Goal: Task Accomplishment & Management: Use online tool/utility

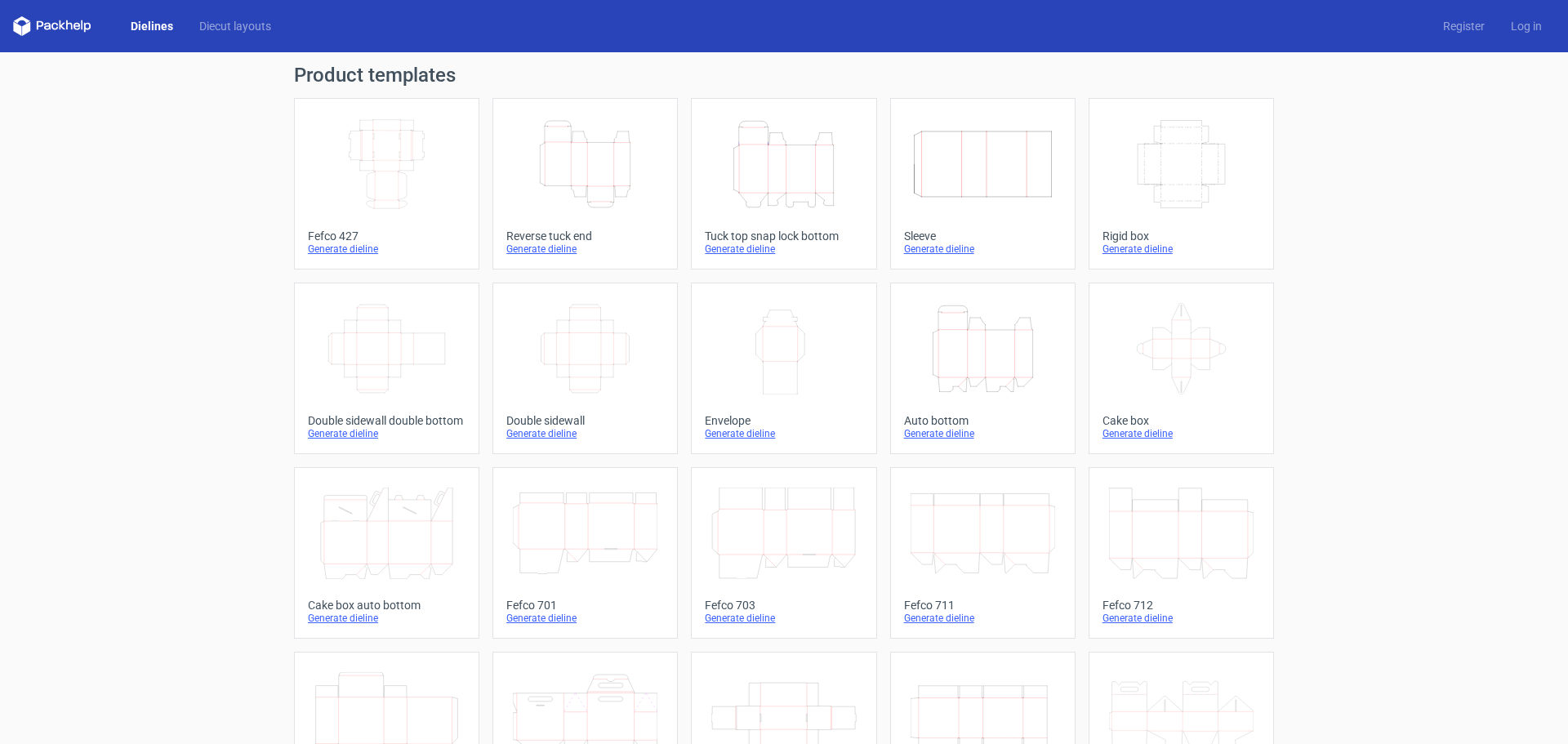
click at [749, 249] on div "Generate dieline" at bounding box center [783, 249] width 158 height 13
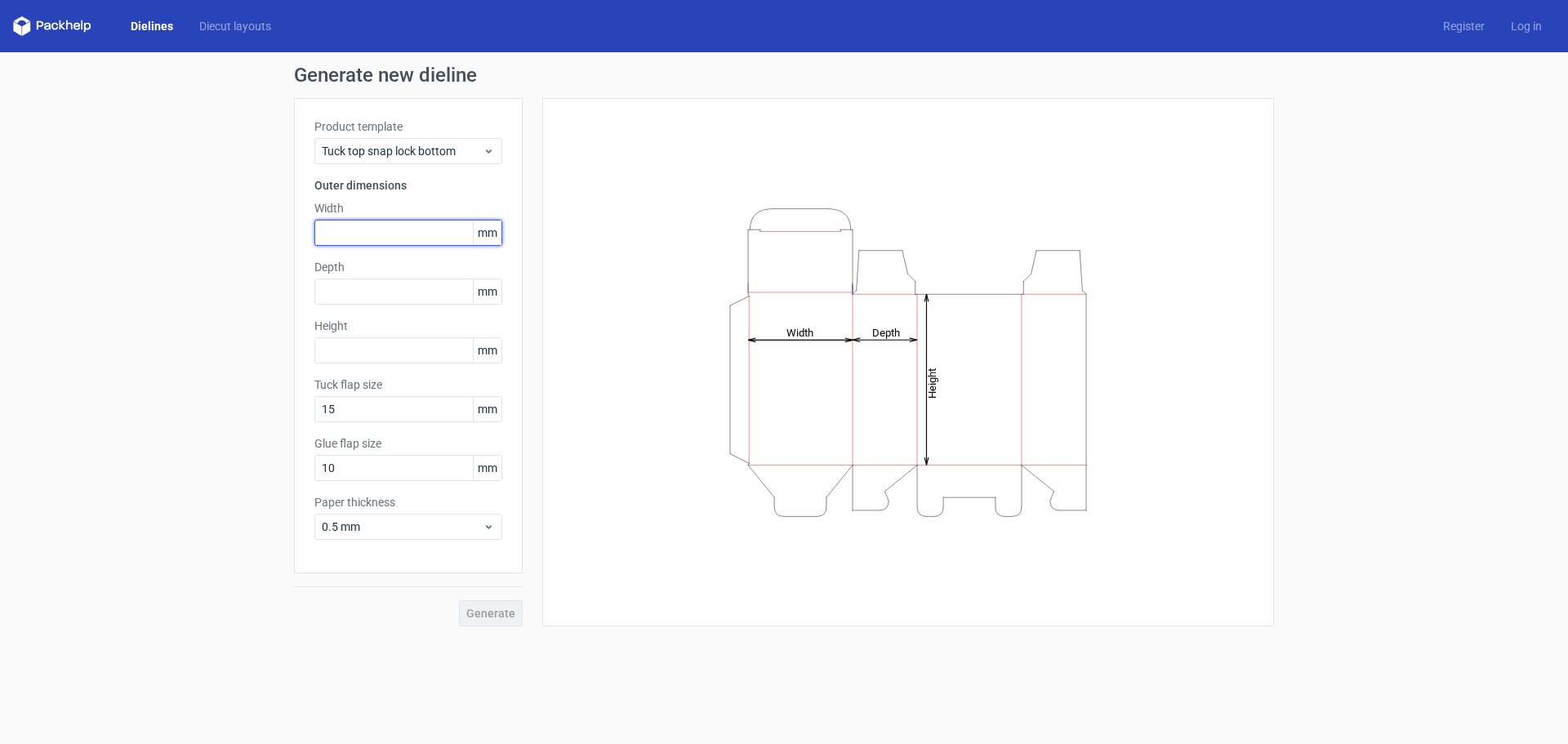
click at [357, 230] on input "text" at bounding box center [408, 232] width 188 height 26
type input "159"
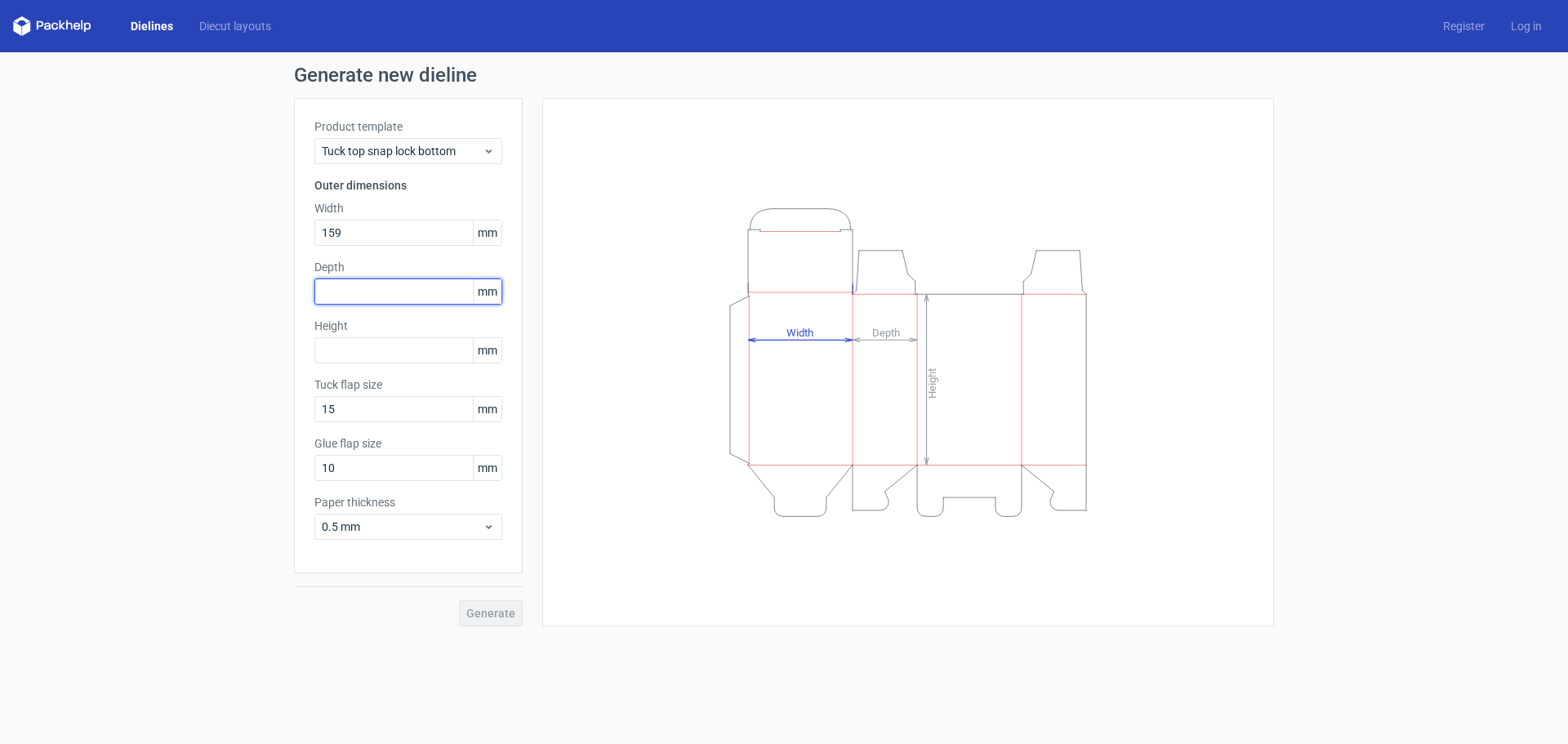
click at [343, 288] on input "text" at bounding box center [408, 291] width 188 height 26
type input "159"
click at [340, 358] on input "text" at bounding box center [408, 350] width 188 height 26
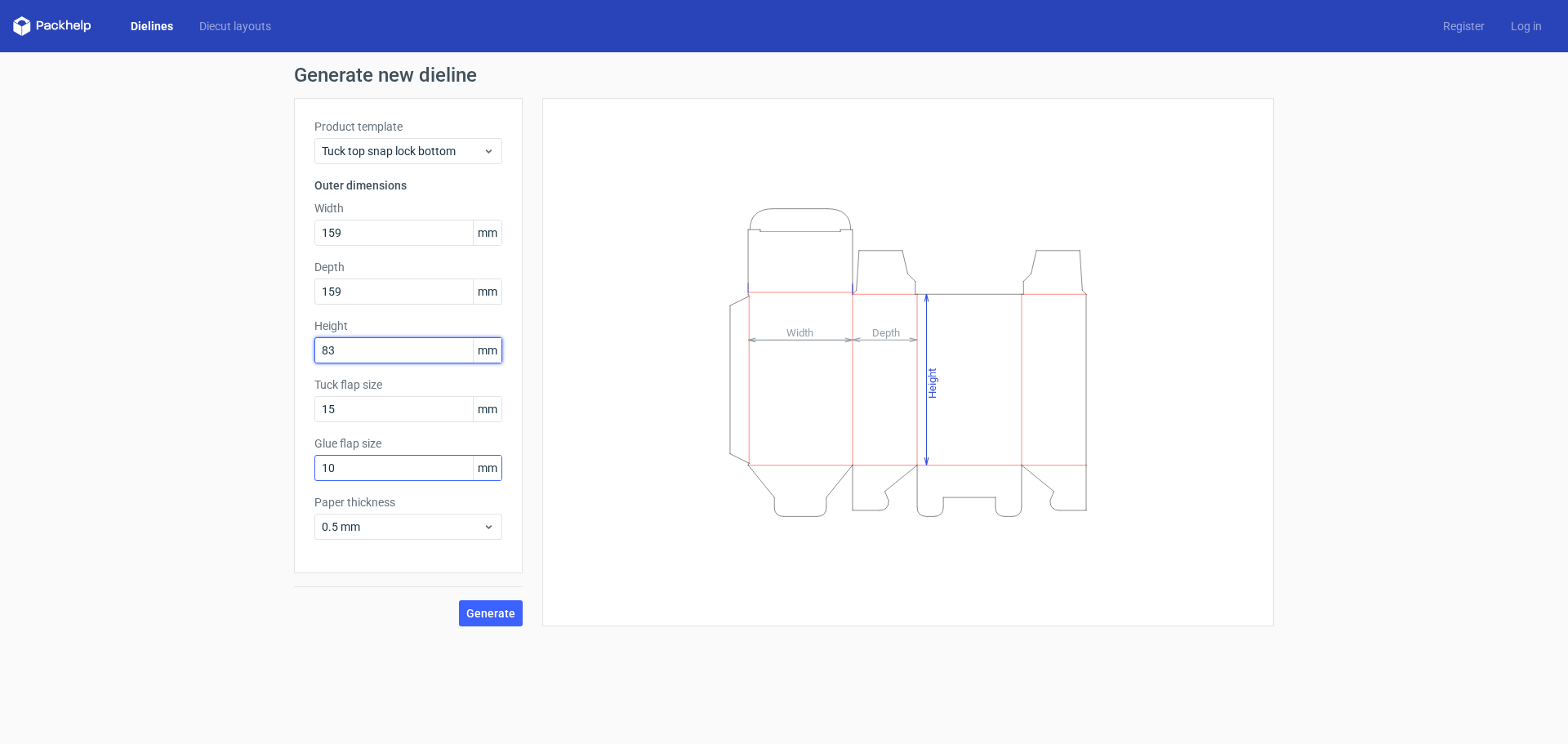
type input "83"
click at [389, 460] on input "10" at bounding box center [408, 468] width 188 height 26
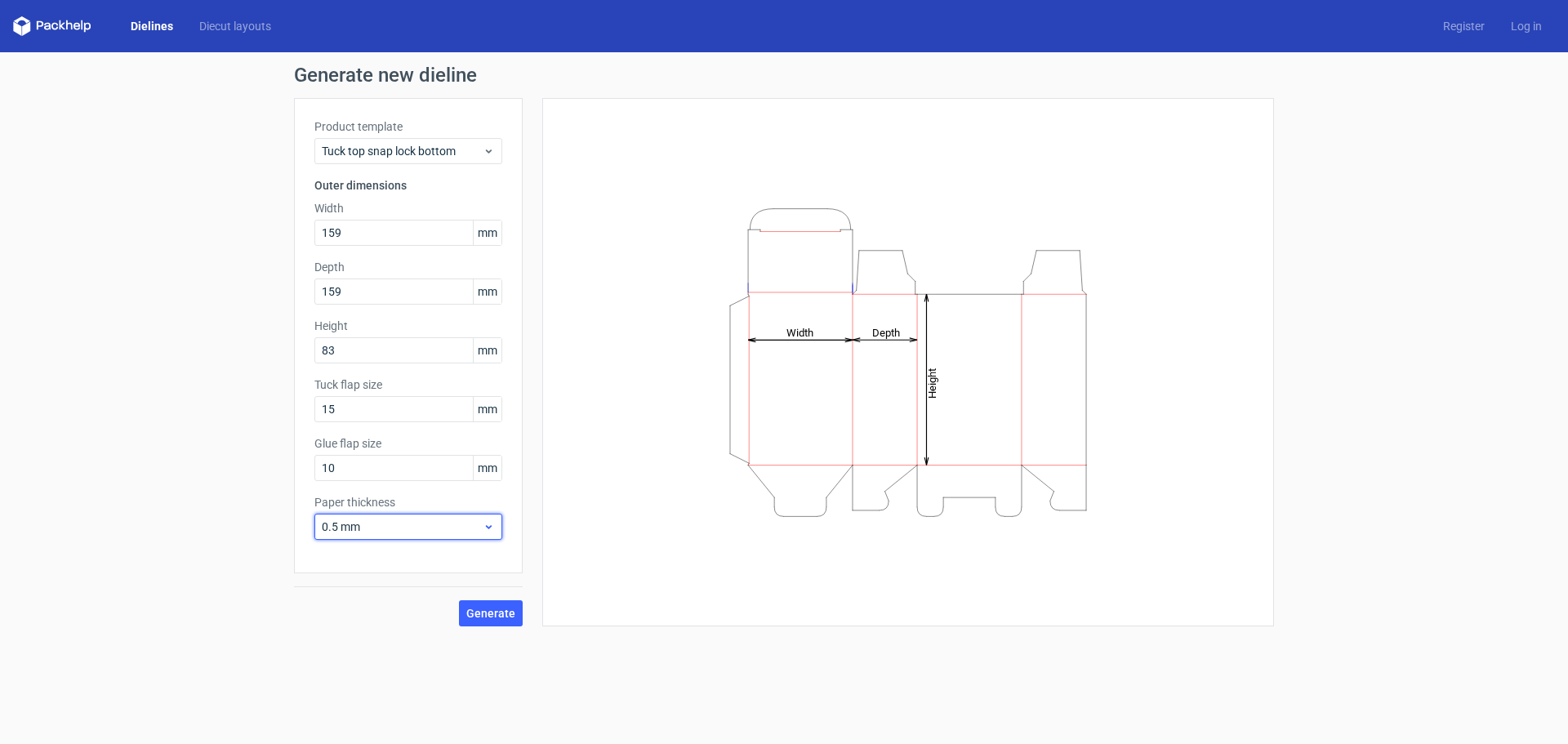
click at [483, 524] on div "0.5 mm" at bounding box center [408, 526] width 188 height 26
click at [389, 643] on div "1.5 mm" at bounding box center [408, 641] width 175 height 26
click at [499, 614] on span "Generate" at bounding box center [491, 613] width 49 height 11
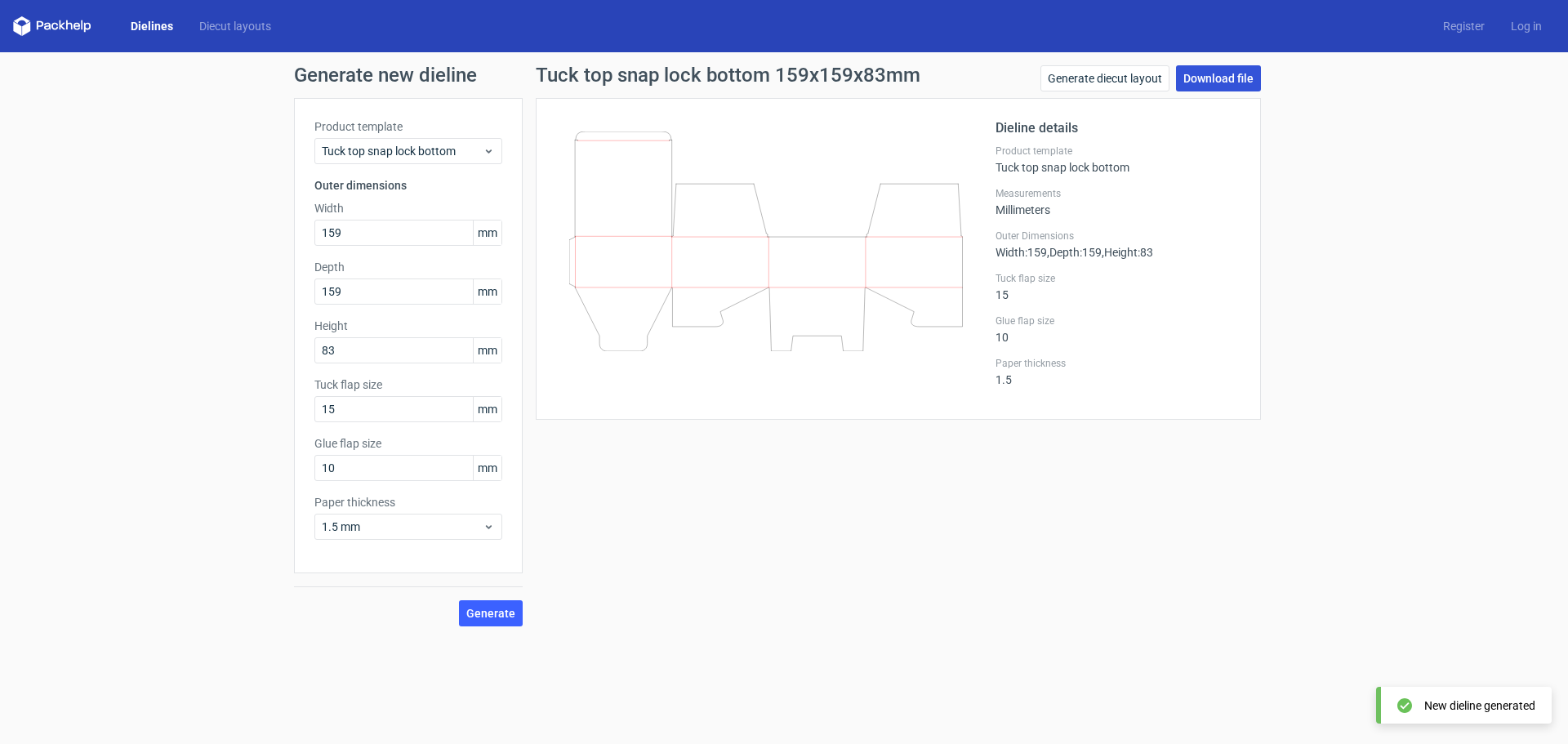
click at [1222, 79] on link "Download file" at bounding box center [1218, 78] width 85 height 26
click at [1221, 80] on link "Download file" at bounding box center [1218, 78] width 85 height 26
click at [163, 246] on div "Generate new dieline Product template Tuck top snap lock bottom Outer dimension…" at bounding box center [784, 345] width 1568 height 587
click at [1117, 83] on link "Generate diecut layout" at bounding box center [1105, 78] width 129 height 26
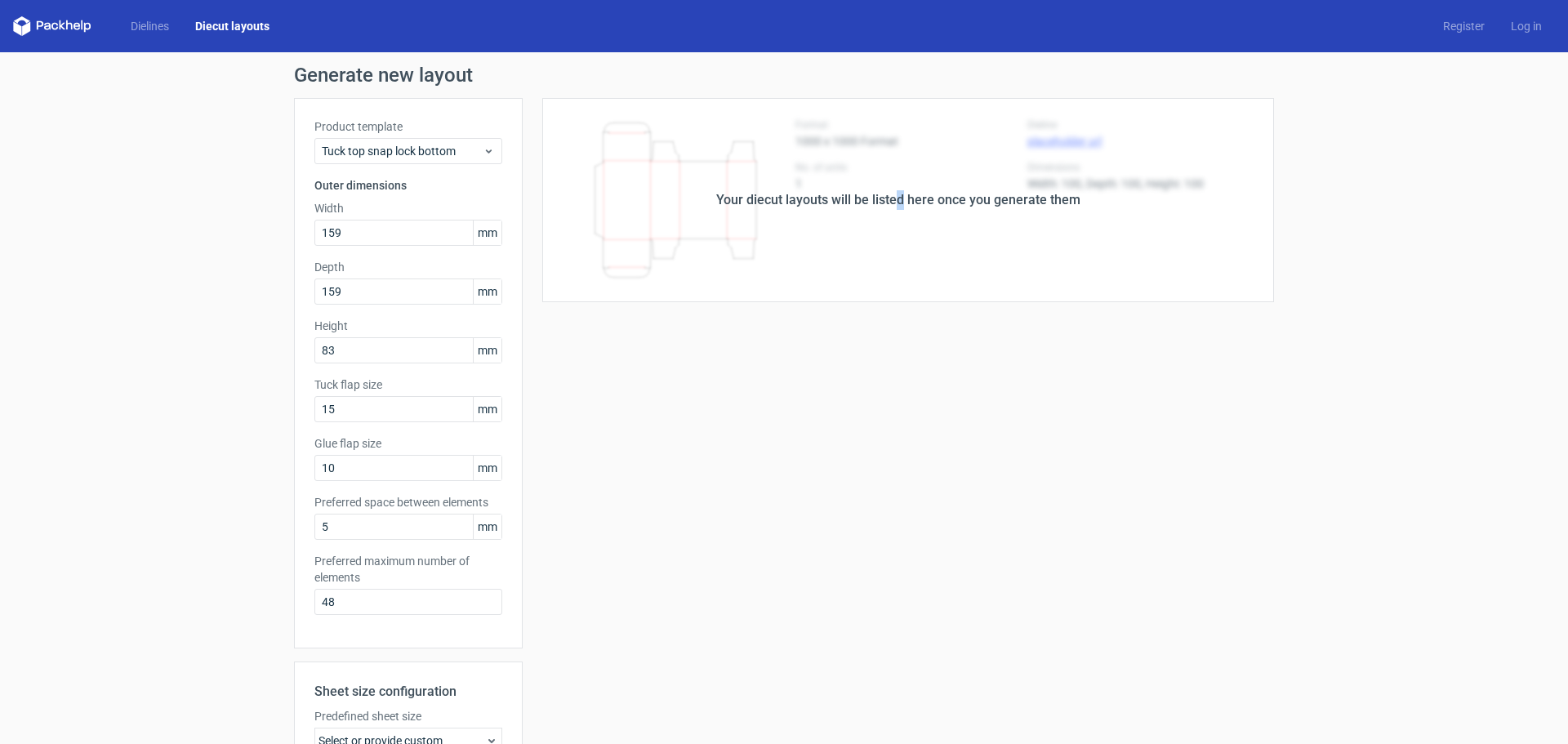
drag, startPoint x: 896, startPoint y: 235, endPoint x: 896, endPoint y: 245, distance: 10.0
click at [896, 236] on div "Your diecut layouts will be listed here once you generate them" at bounding box center [898, 200] width 751 height 204
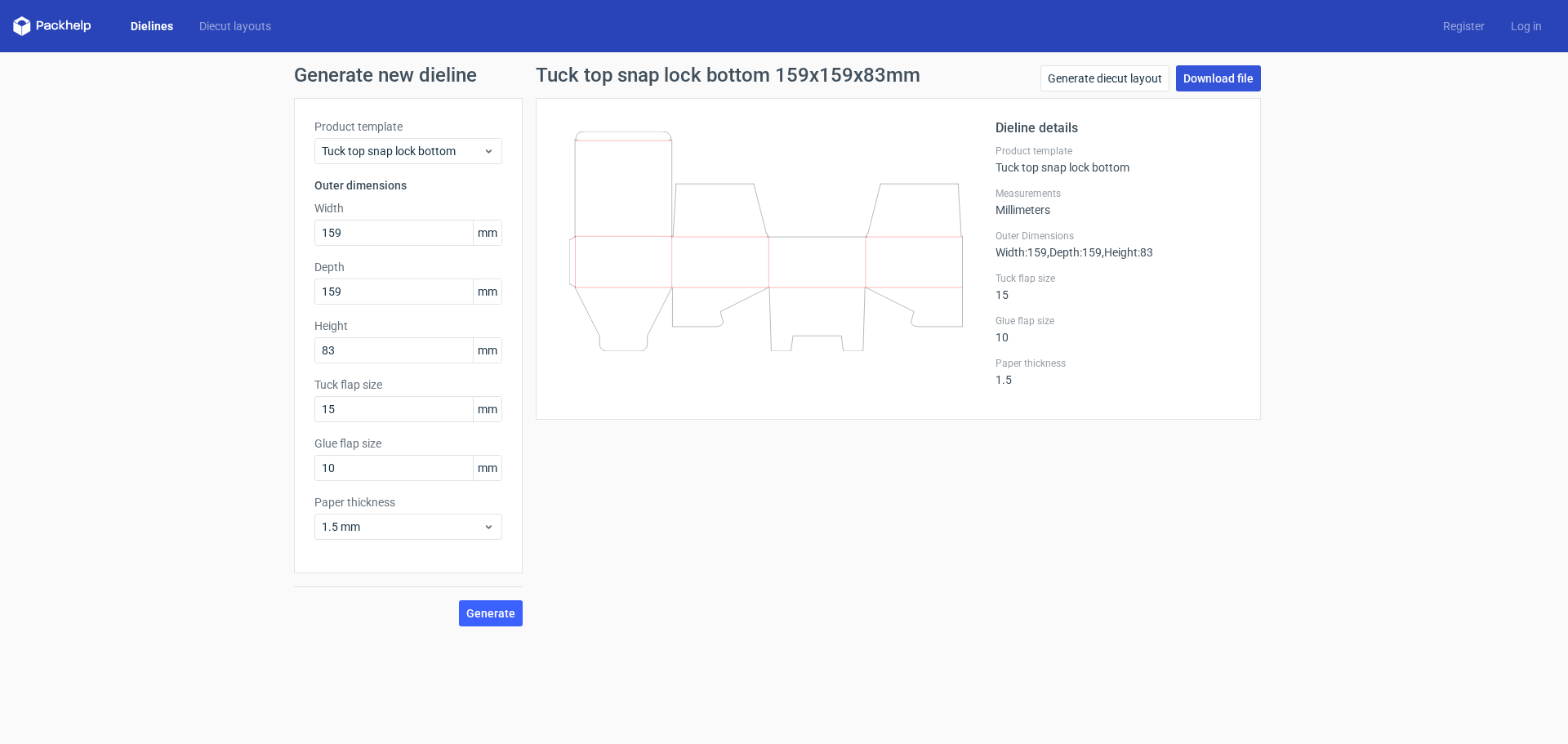
click at [1217, 79] on link "Download file" at bounding box center [1218, 78] width 85 height 26
click at [150, 28] on link "Dielines" at bounding box center [151, 25] width 68 height 16
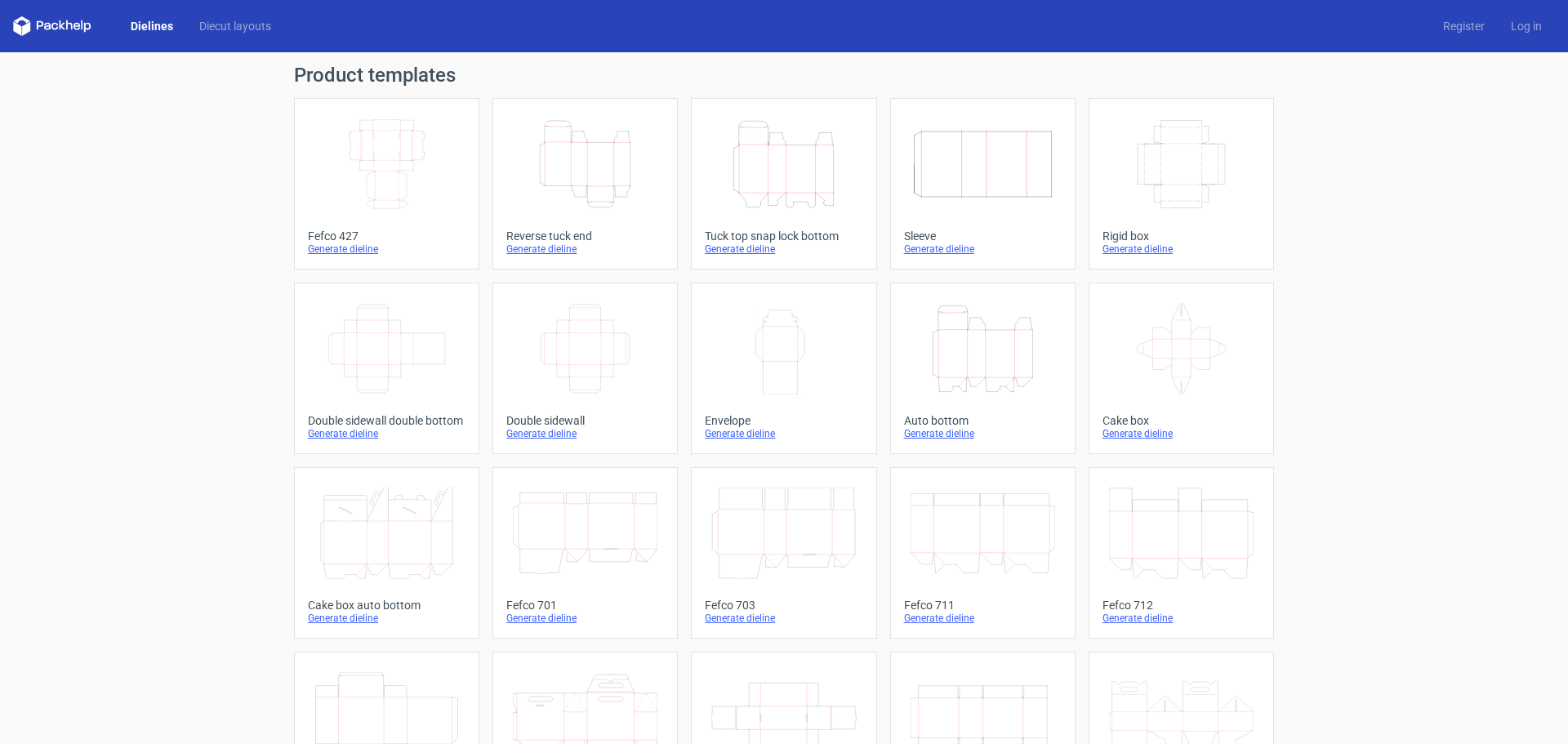
click at [797, 223] on link "Height Depth Width Tuck top snap lock bottom Generate dieline" at bounding box center [783, 184] width 186 height 172
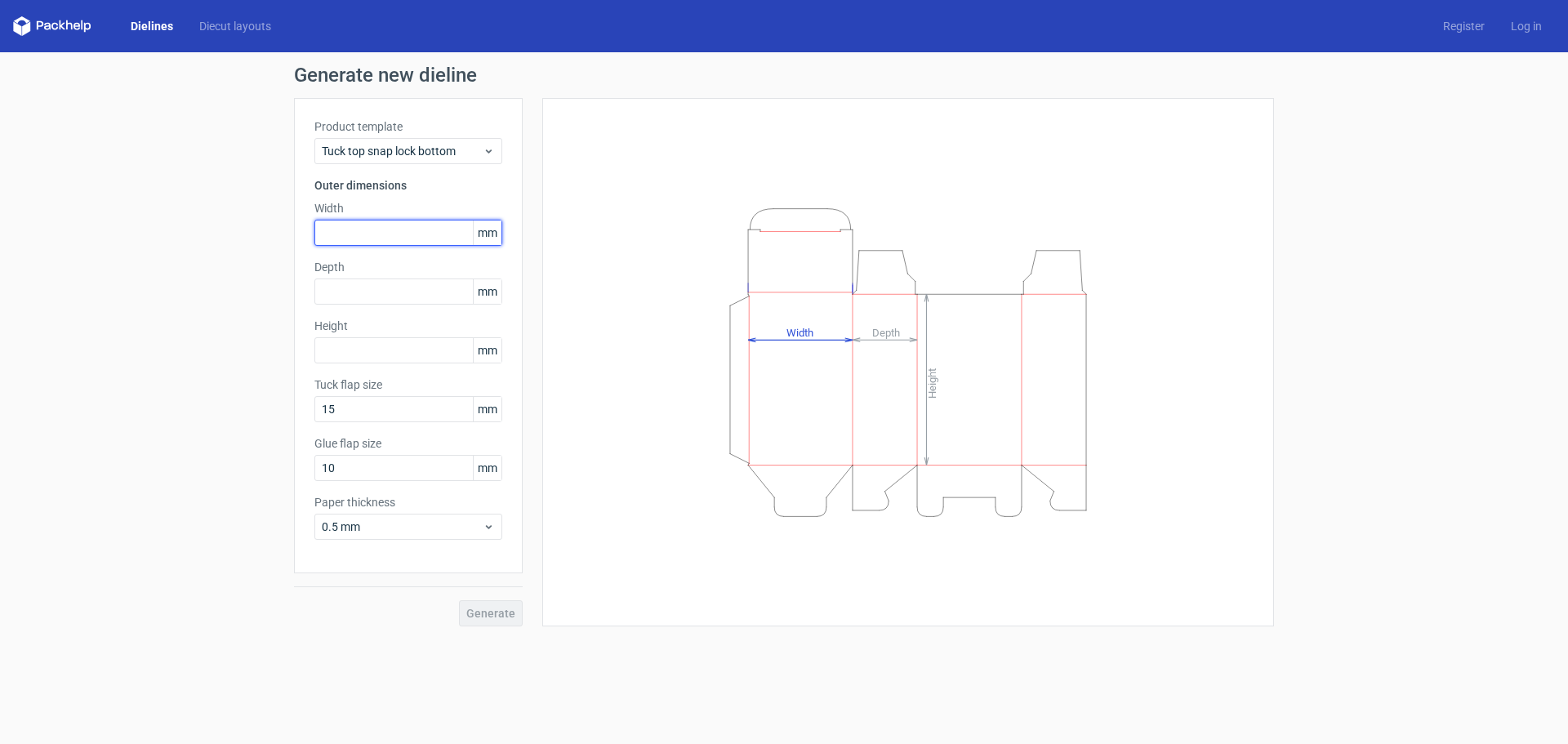
click at [422, 224] on input "text" at bounding box center [408, 232] width 188 height 26
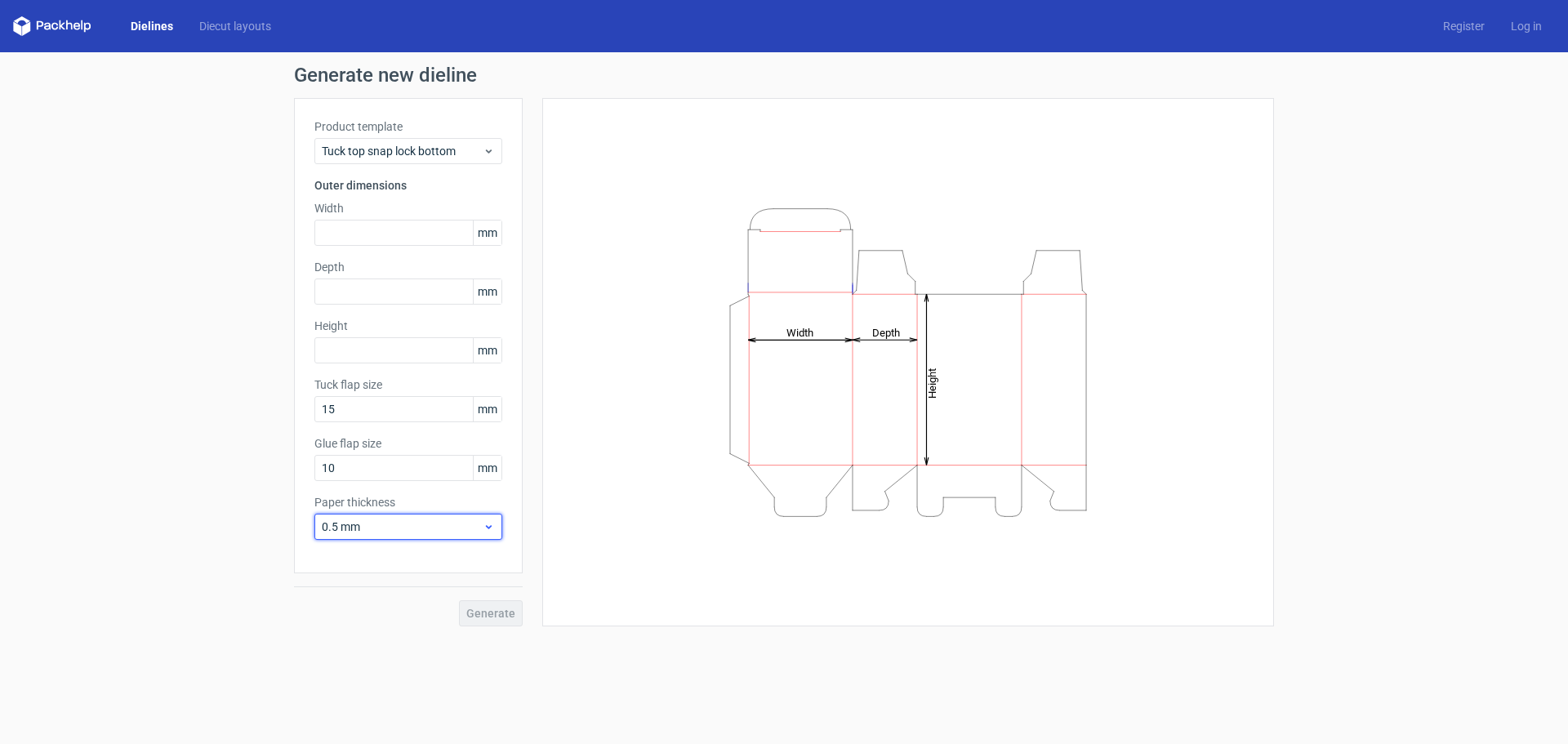
click at [483, 530] on icon at bounding box center [488, 526] width 12 height 13
click at [412, 635] on div "1.5 mm" at bounding box center [408, 641] width 175 height 26
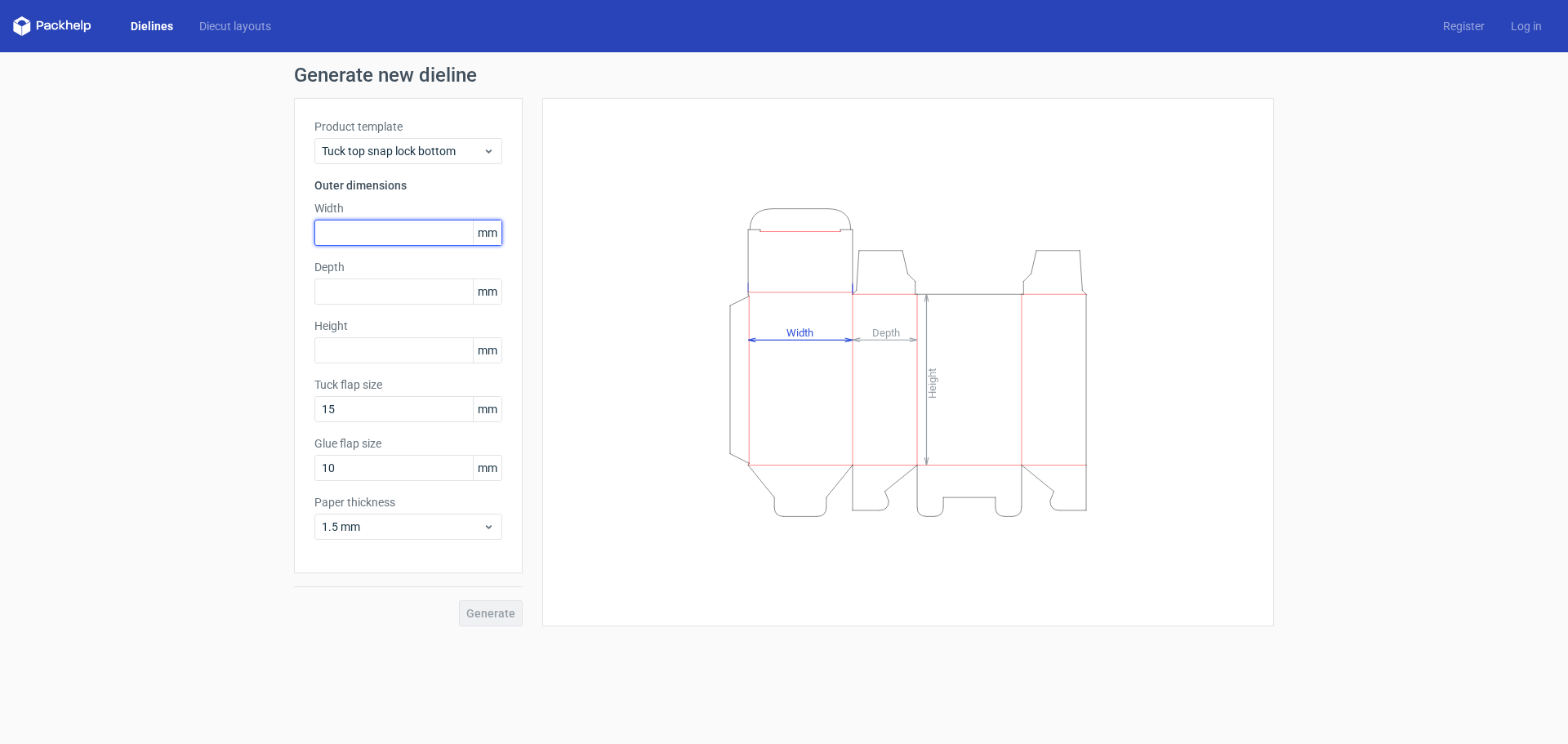
click at [406, 221] on input "text" at bounding box center [408, 232] width 188 height 26
type input "159"
click at [482, 233] on span "mm" at bounding box center [487, 232] width 29 height 24
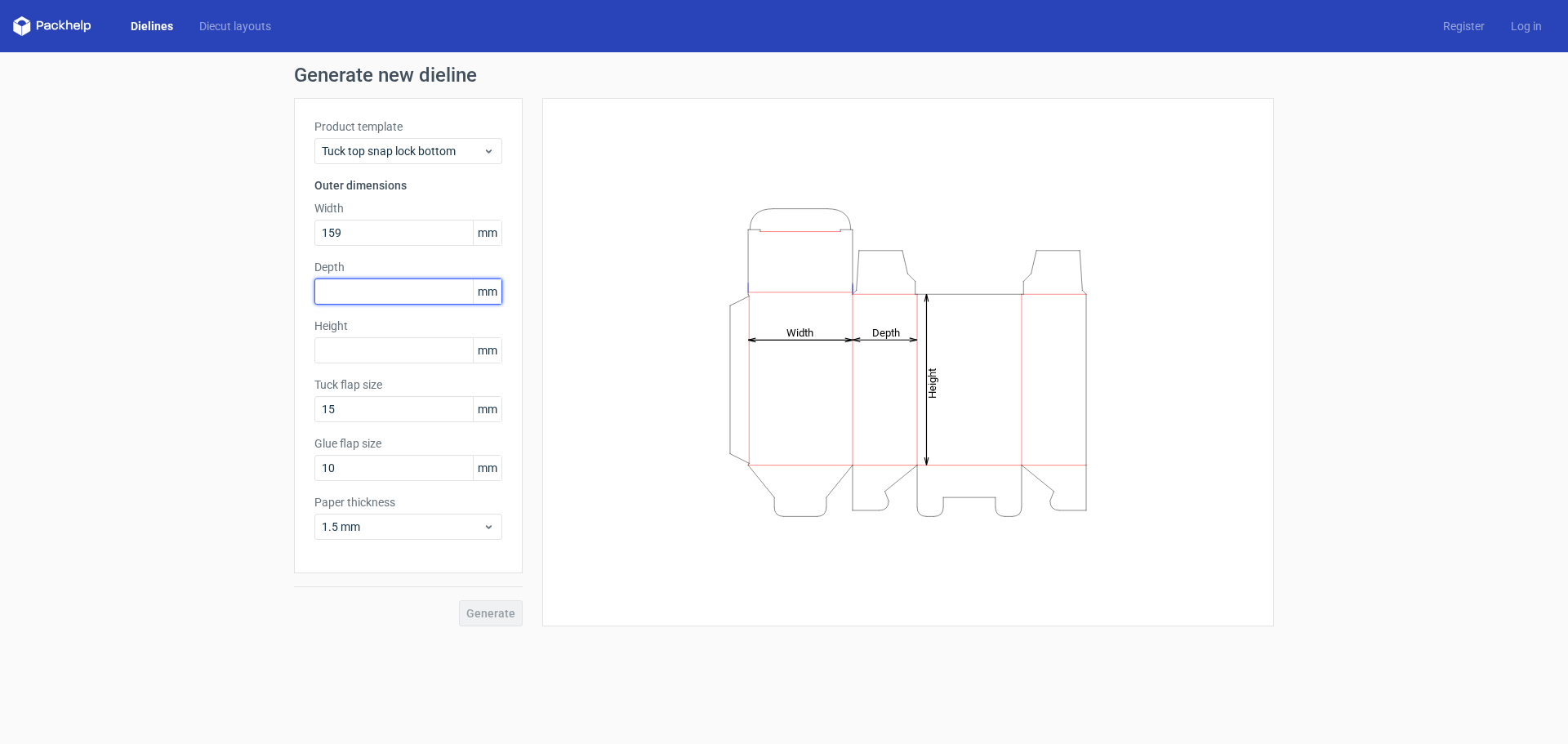
click at [400, 284] on input "text" at bounding box center [408, 291] width 188 height 26
type input "159"
drag, startPoint x: 348, startPoint y: 370, endPoint x: 337, endPoint y: 364, distance: 12.5
click at [344, 369] on div "Product template Tuck top snap lock bottom Outer dimensions Width 159 mm Depth …" at bounding box center [408, 335] width 229 height 475
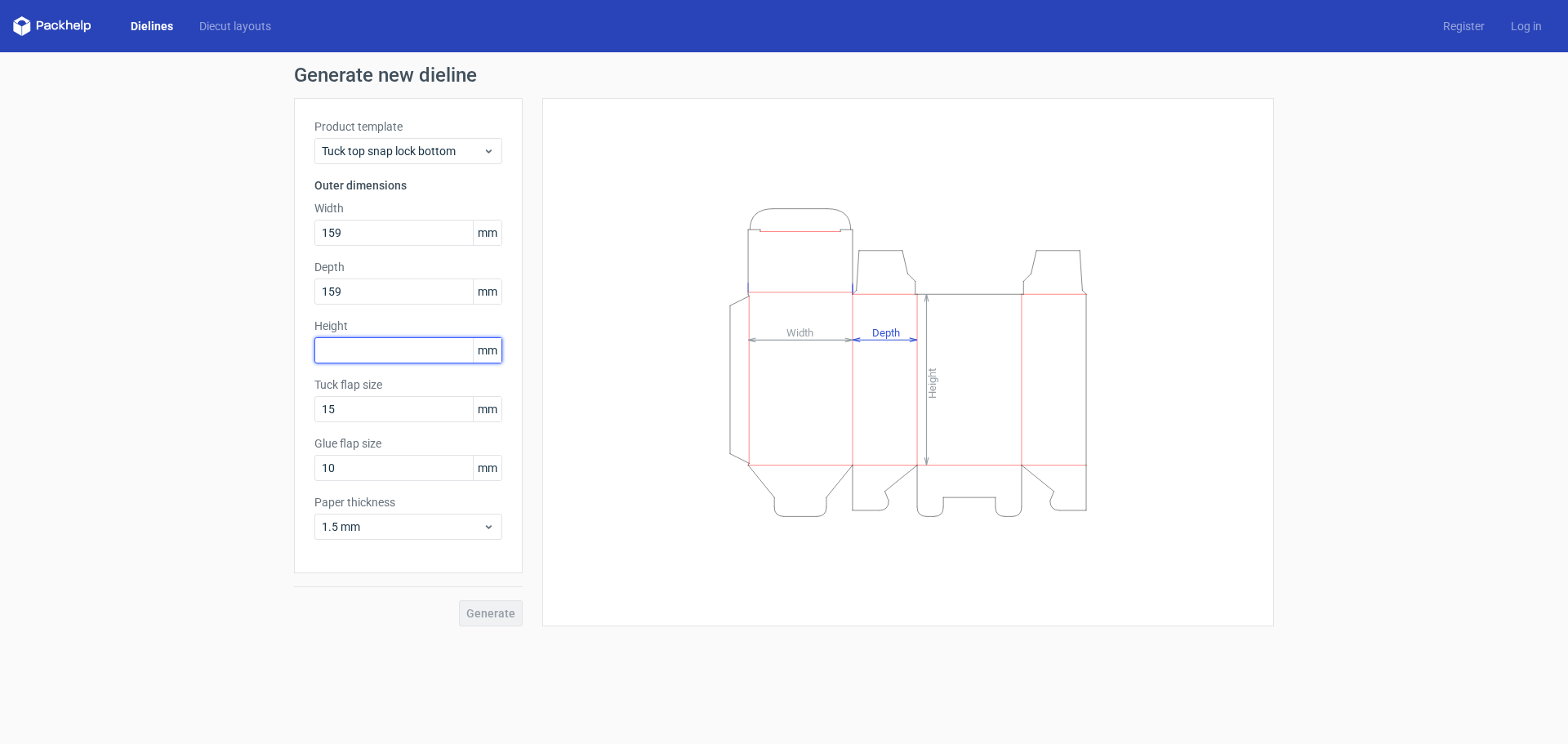
click at [336, 359] on input "text" at bounding box center [408, 350] width 188 height 26
type input "83"
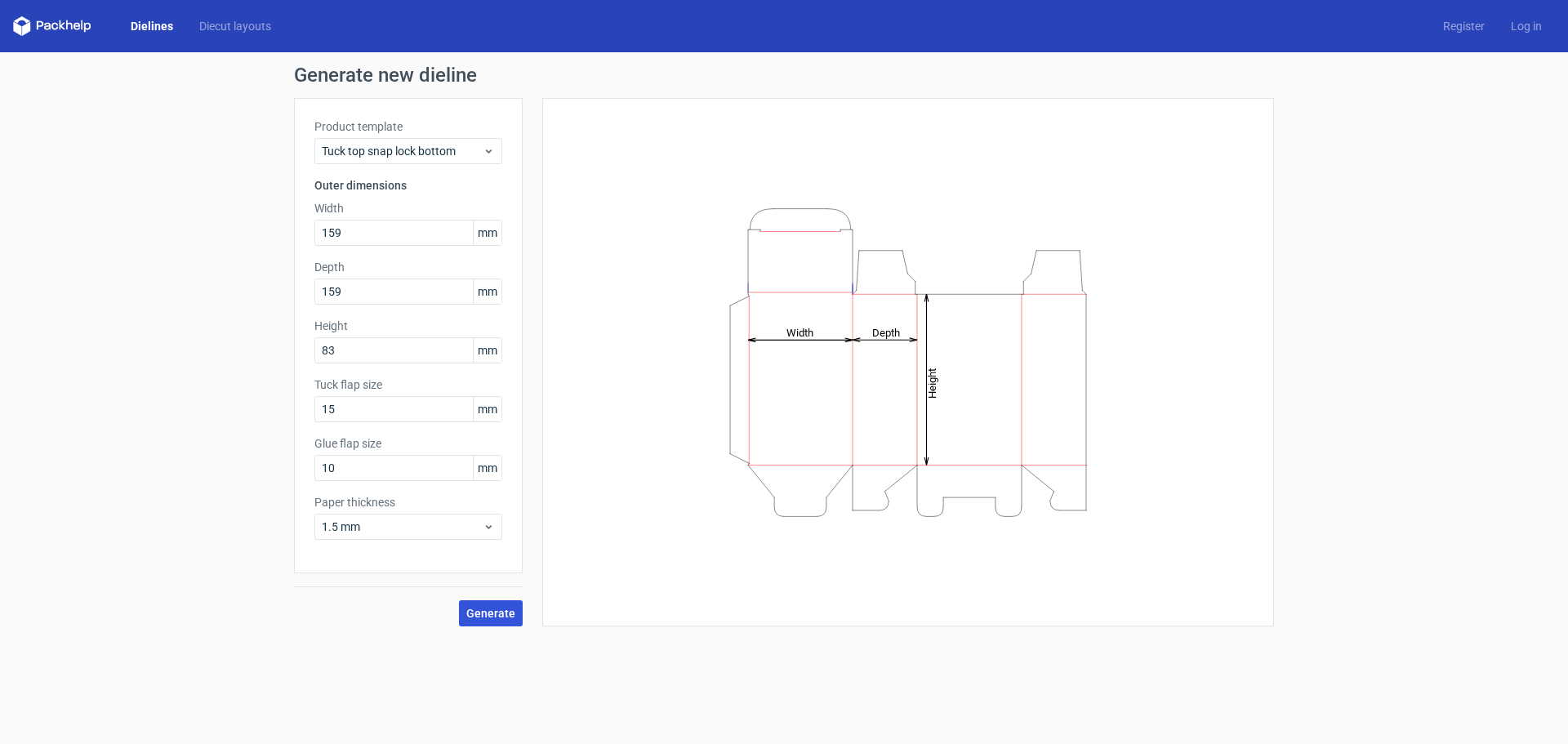
click at [491, 604] on button "Generate" at bounding box center [491, 613] width 63 height 26
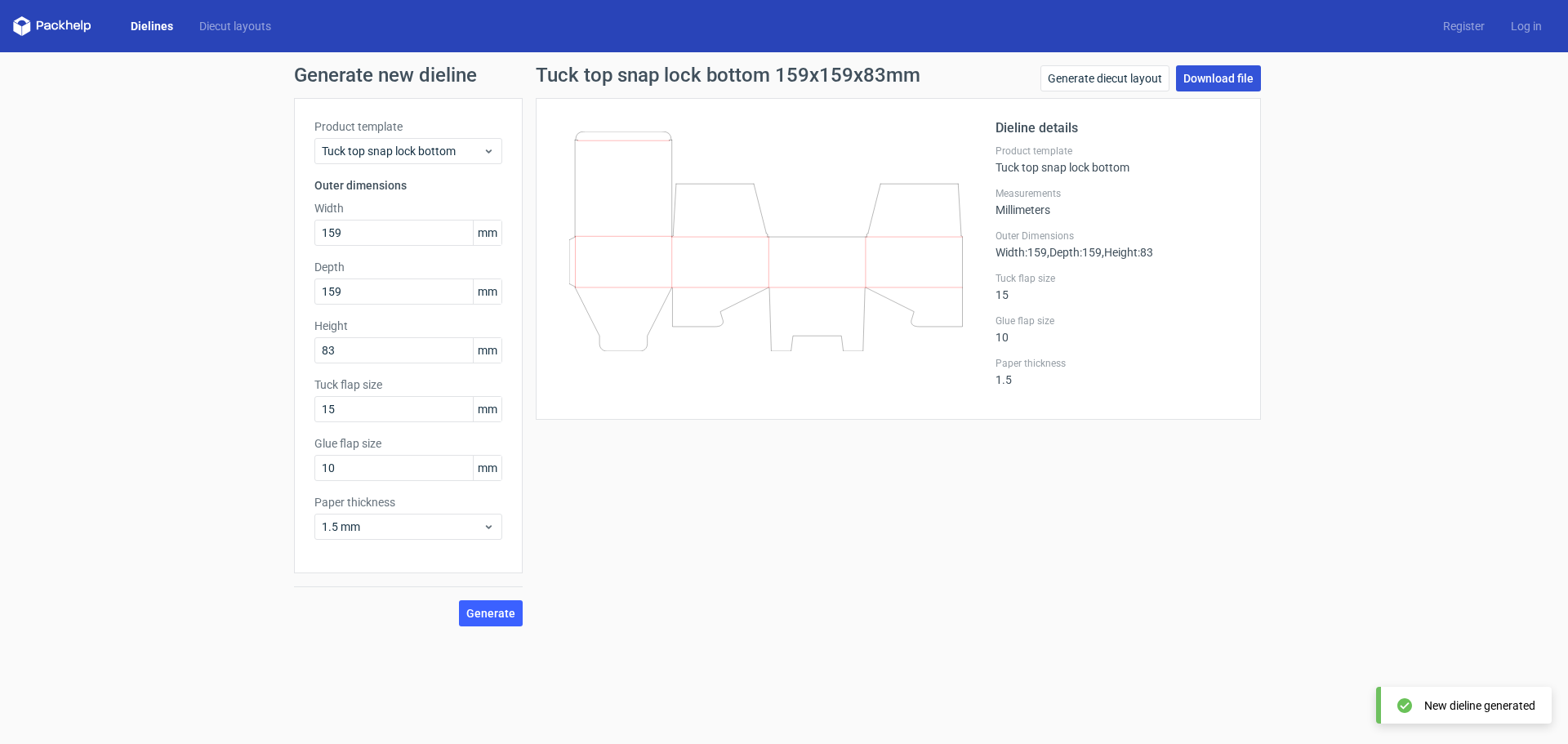
click at [1210, 78] on link "Download file" at bounding box center [1218, 78] width 85 height 26
click at [357, 456] on input "10" at bounding box center [408, 468] width 188 height 26
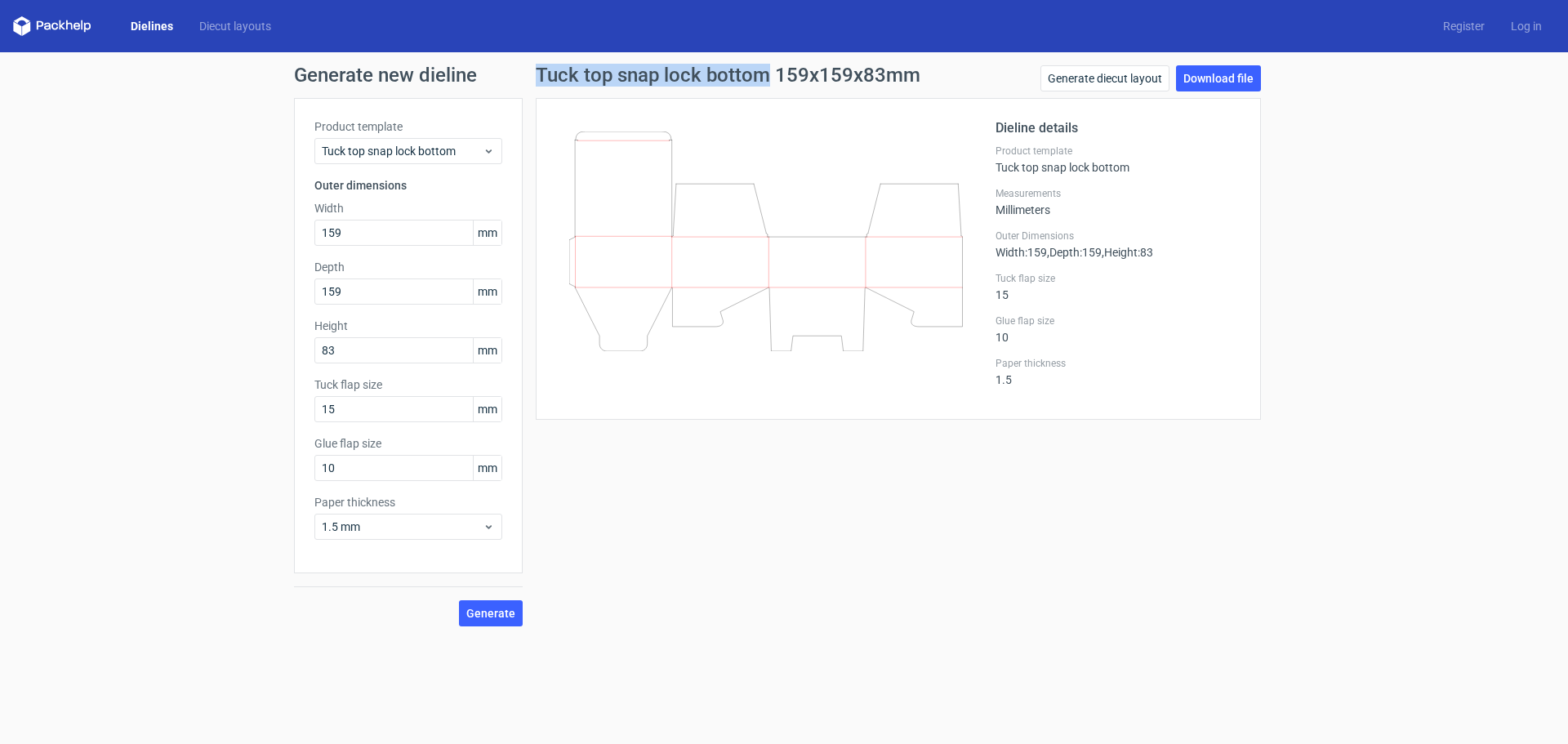
drag, startPoint x: 535, startPoint y: 76, endPoint x: 760, endPoint y: 78, distance: 225.0
click at [760, 78] on div "Tuck top snap lock bottom 159x159x83mm Generate diecut layout Download file Die…" at bounding box center [898, 345] width 751 height 561
click at [768, 79] on h1 "Tuck top snap lock bottom 159x159x83mm" at bounding box center [728, 75] width 385 height 20
click at [765, 79] on h1 "Tuck top snap lock bottom 159x159x83mm" at bounding box center [728, 75] width 385 height 20
drag, startPoint x: 537, startPoint y: 72, endPoint x: 761, endPoint y: 79, distance: 224.1
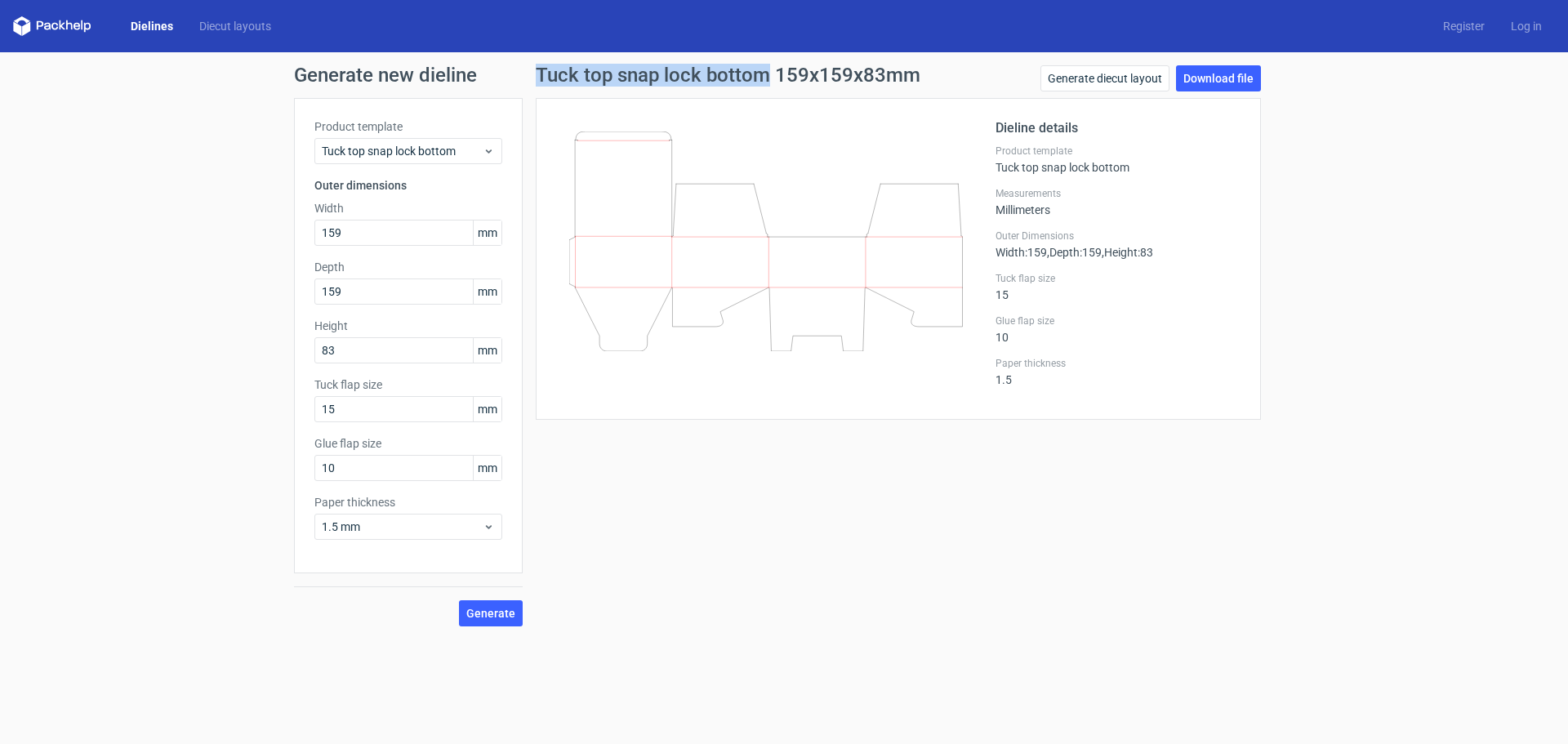
click at [761, 79] on h1 "Tuck top snap lock bottom 159x159x83mm" at bounding box center [728, 75] width 385 height 20
